Goal: Information Seeking & Learning: Learn about a topic

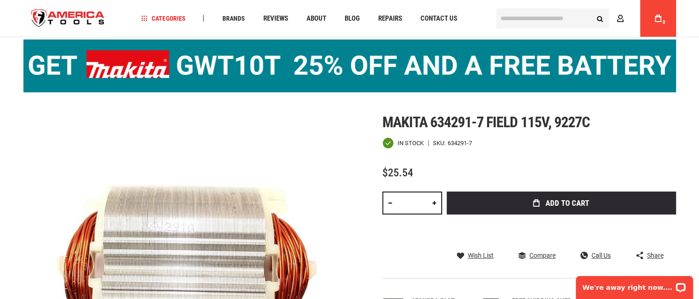
scroll to position [46, 0]
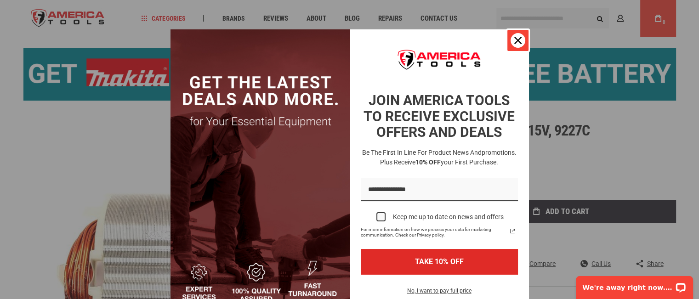
click at [519, 46] on button "Close" at bounding box center [518, 40] width 22 height 22
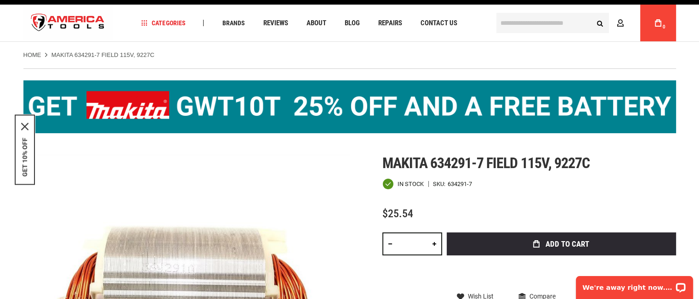
scroll to position [0, 0]
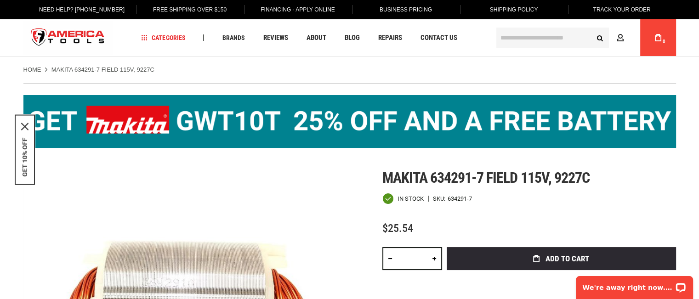
click at [539, 36] on input "text" at bounding box center [552, 38] width 113 height 20
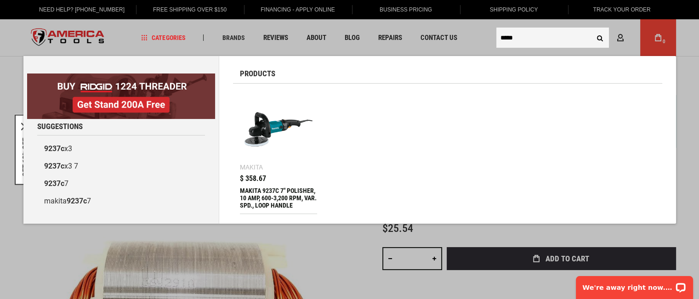
type input "*****"
click at [279, 195] on div "MAKITA 9237C 7" POLISHER, 10 AMP, 600-3,200 RPM, VAR. SPD., LOOP HANDLE" at bounding box center [279, 198] width 78 height 22
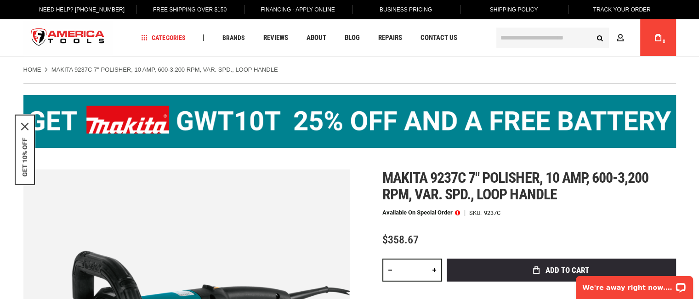
click at [505, 36] on input "text" at bounding box center [552, 38] width 113 height 20
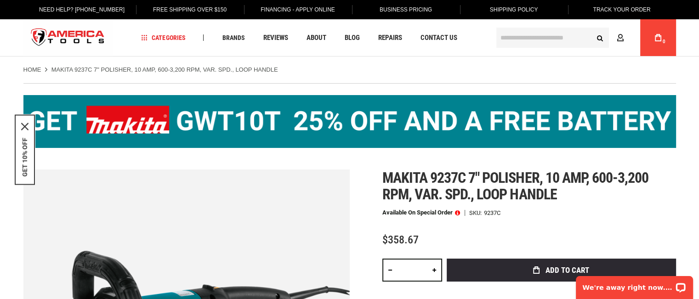
click at [537, 35] on input "text" at bounding box center [552, 38] width 113 height 20
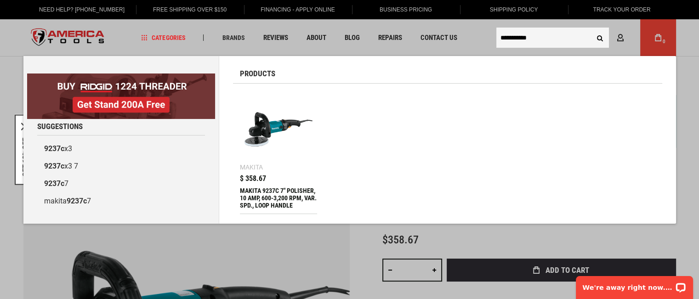
type input "**********"
click at [592, 29] on button "Search" at bounding box center [600, 37] width 17 height 17
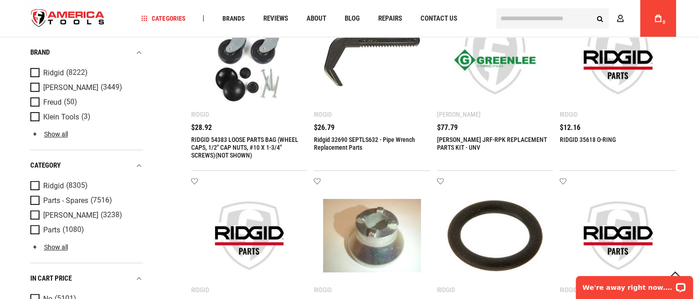
scroll to position [414, 0]
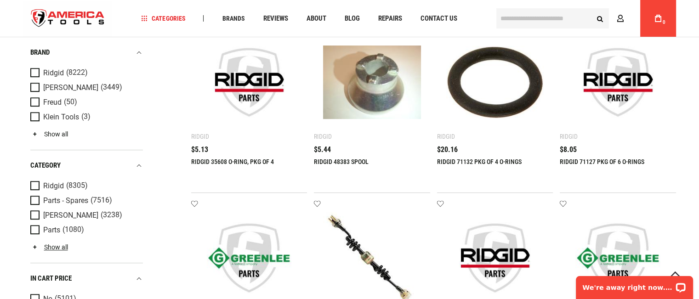
click at [53, 132] on link "Show all" at bounding box center [49, 134] width 38 height 7
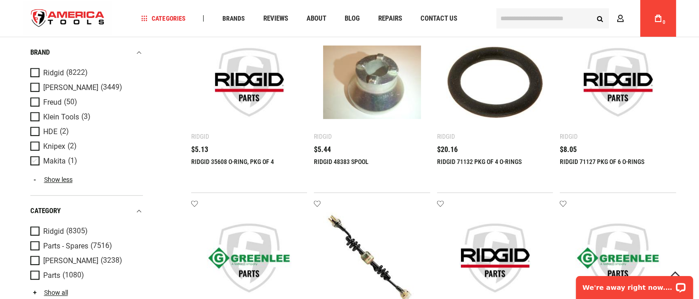
click at [35, 162] on span "Product Filters" at bounding box center [36, 161] width 13 height 10
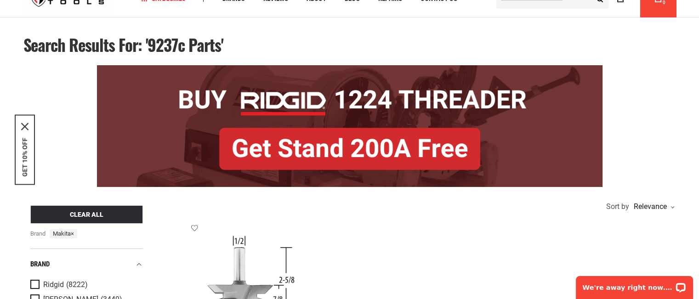
scroll to position [0, 0]
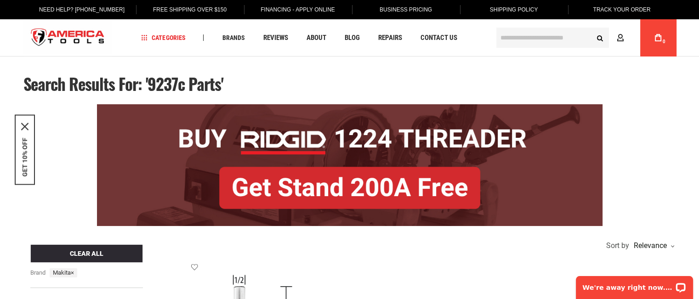
click at [63, 38] on img "store logo" at bounding box center [67, 38] width 89 height 34
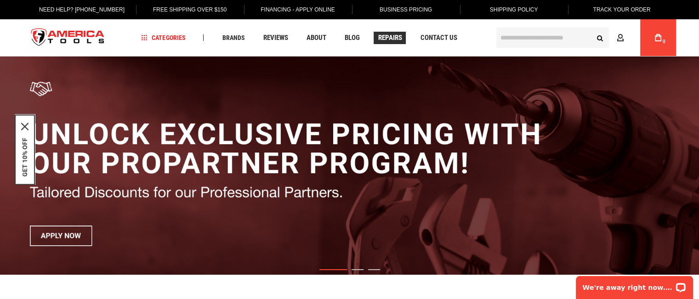
click at [398, 37] on span "Repairs" at bounding box center [390, 37] width 24 height 7
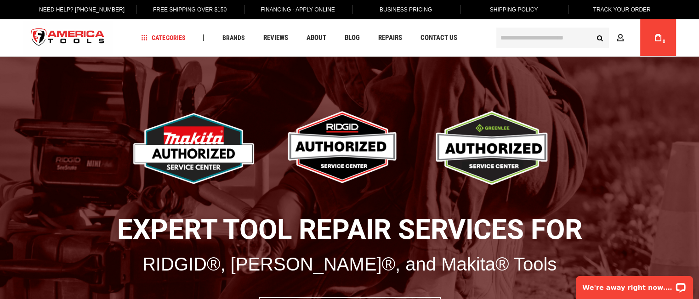
click at [395, 6] on link "Business Pricing" at bounding box center [405, 9] width 67 height 19
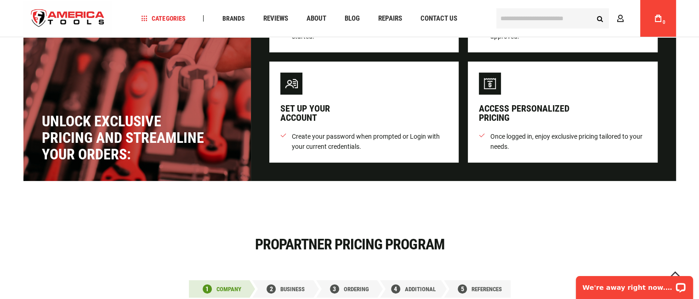
scroll to position [184, 0]
